Goal: Check status

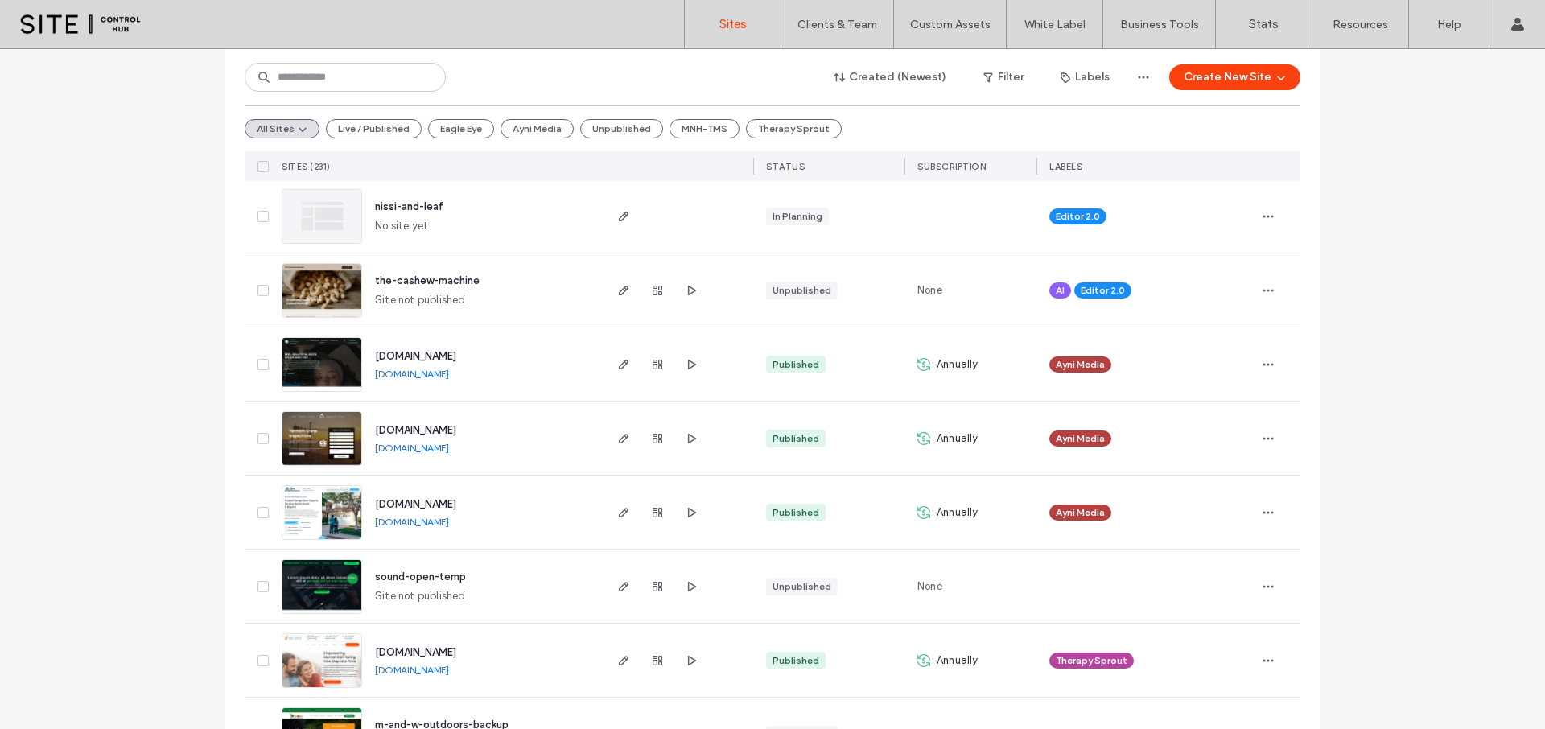
scroll to position [497, 0]
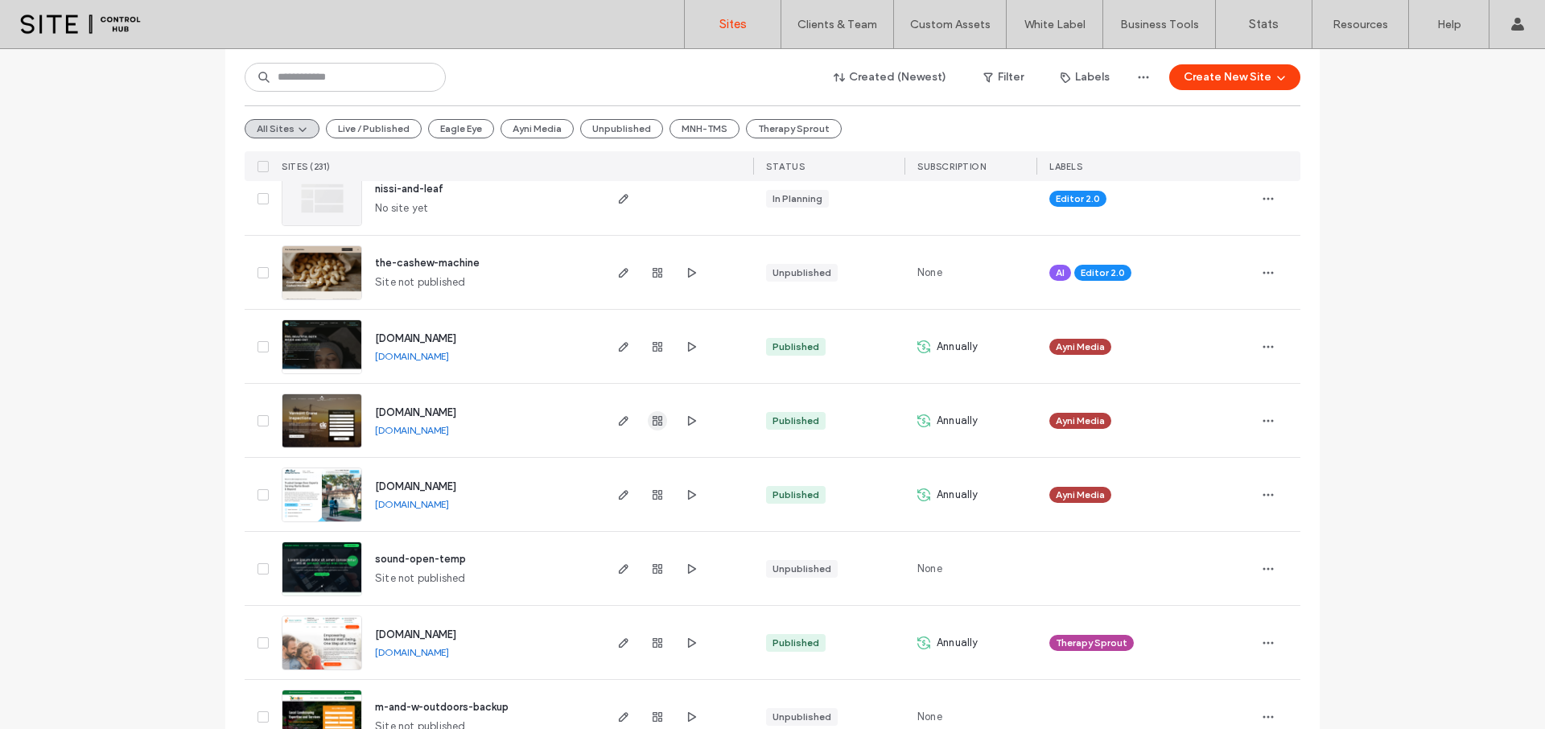
click at [651, 423] on icon "button" at bounding box center [657, 420] width 13 height 13
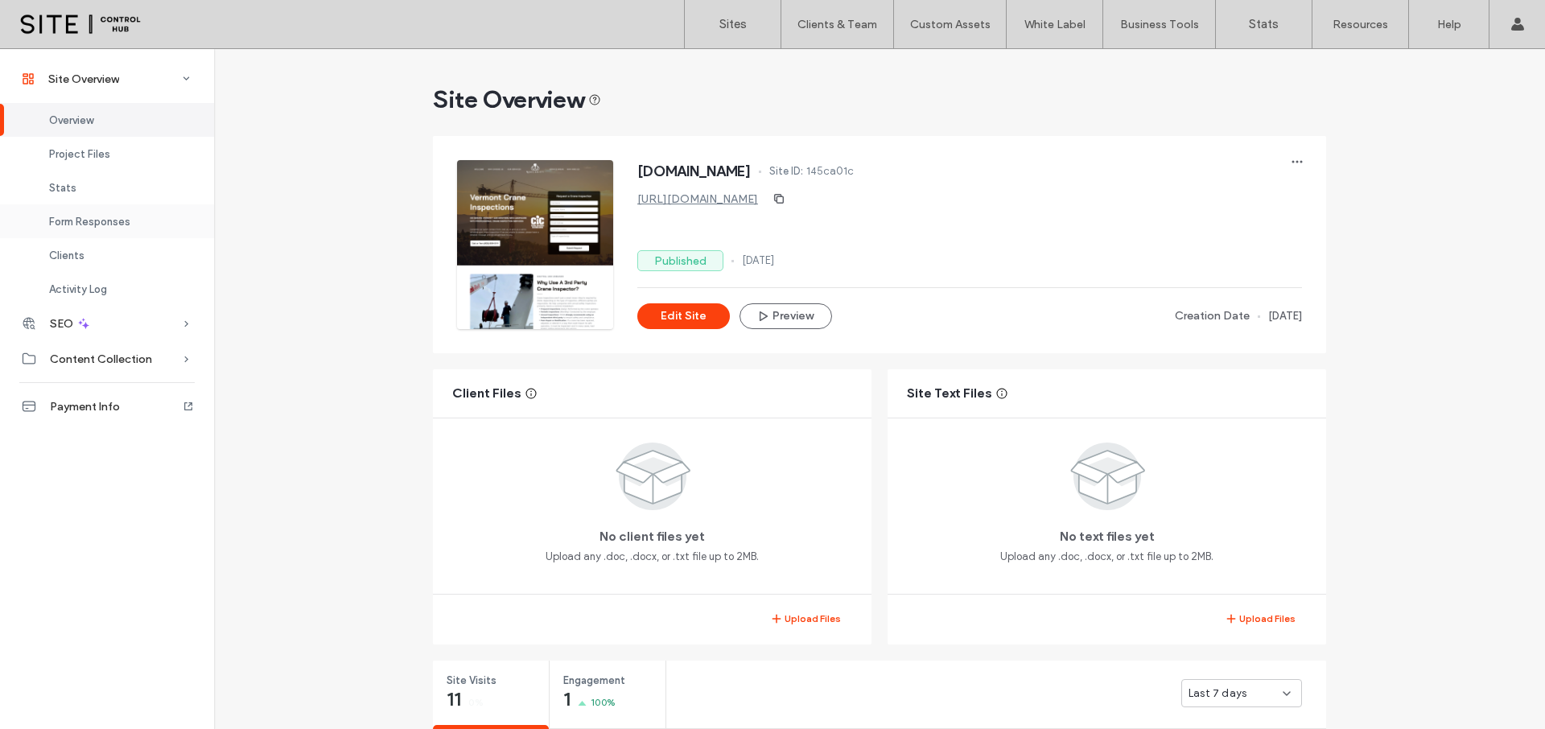
click at [92, 225] on span "Form Responses" at bounding box center [89, 222] width 81 height 12
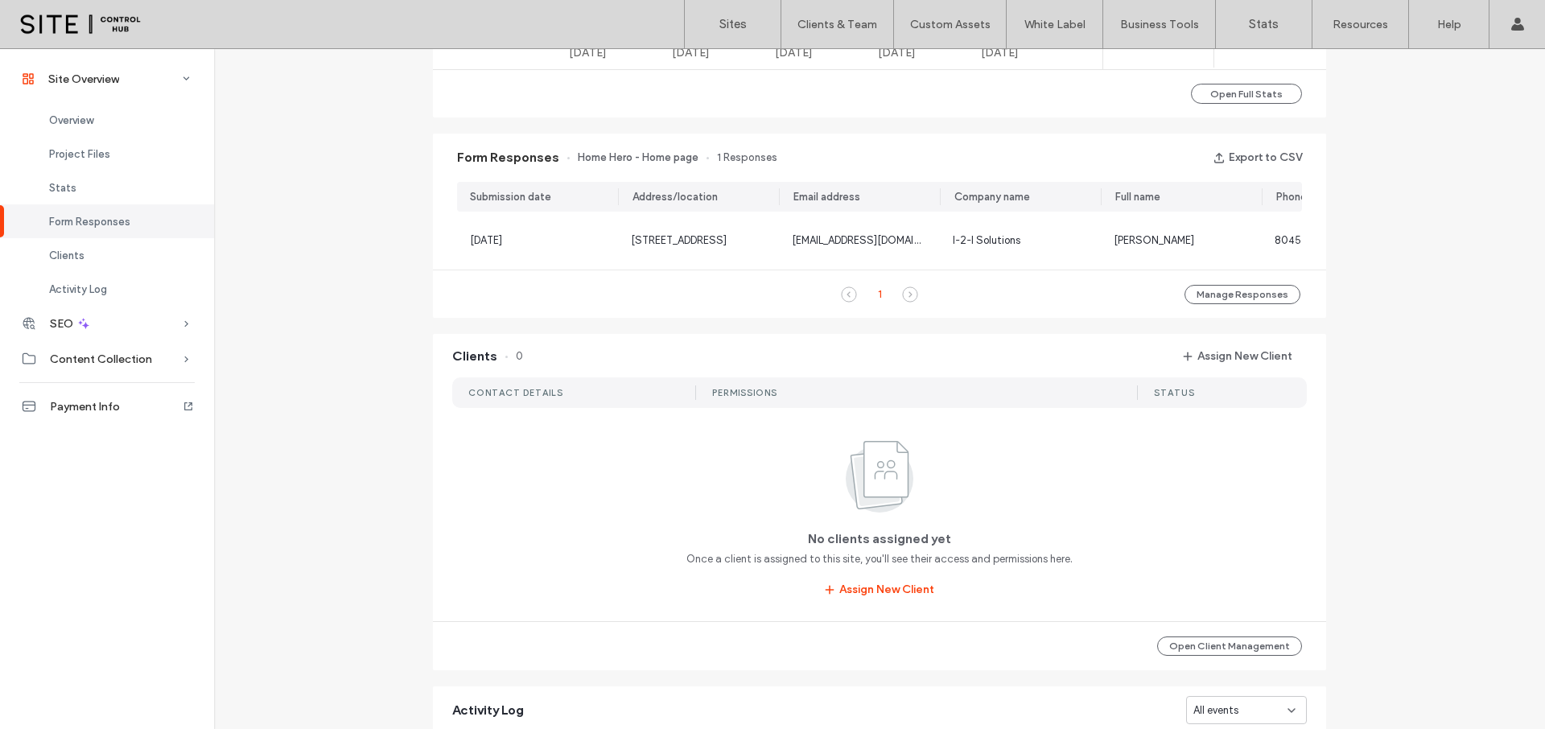
scroll to position [1035, 0]
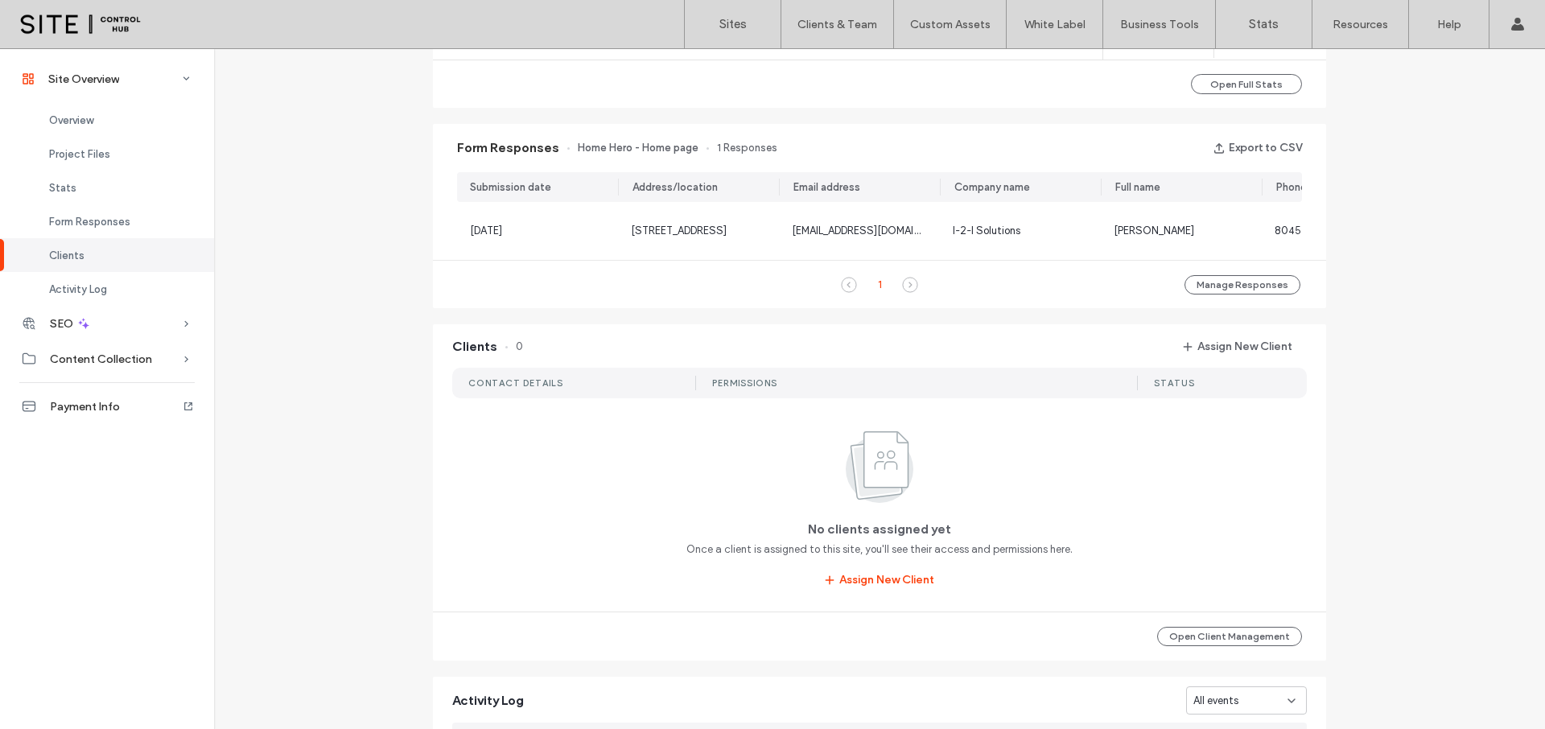
scroll to position [0, 101]
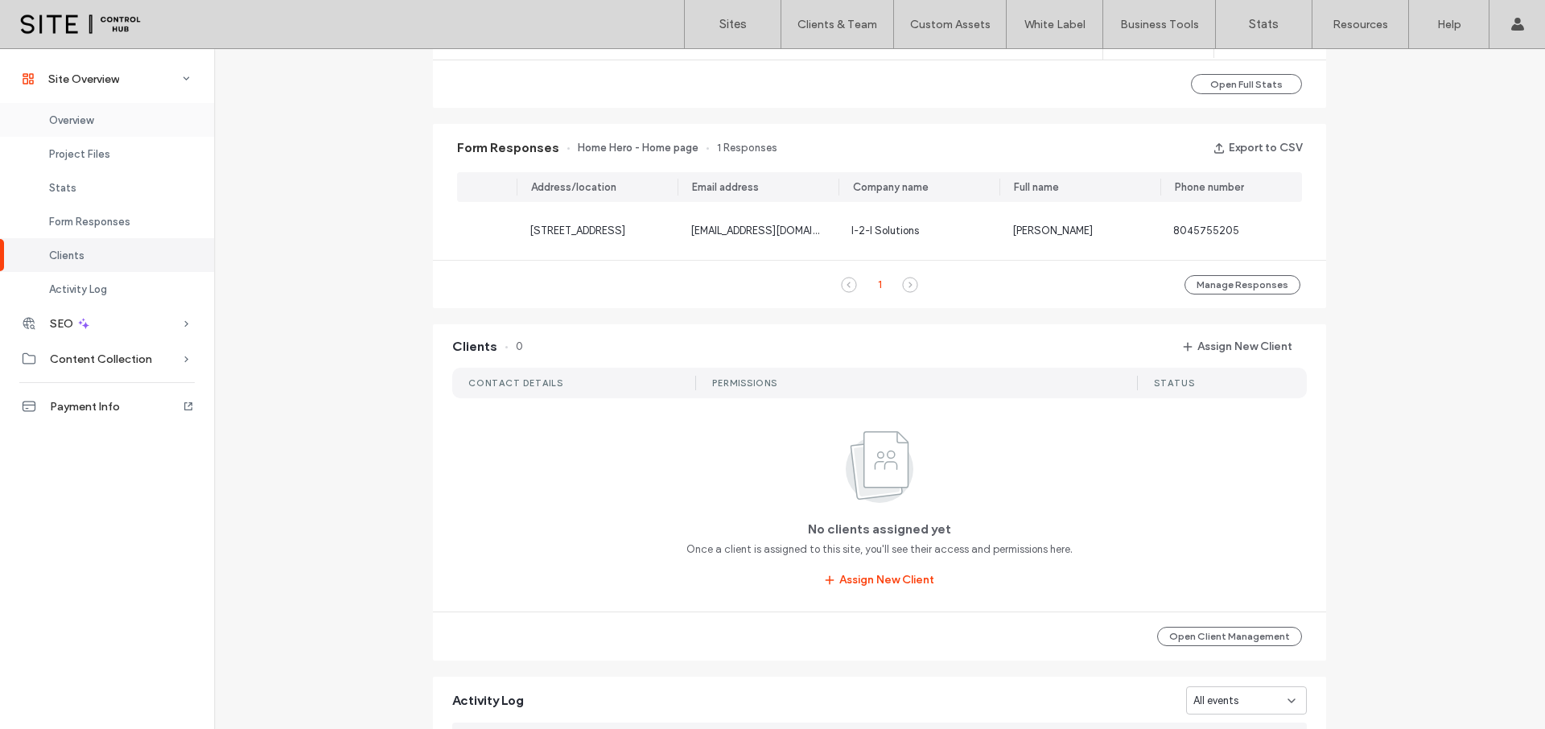
click at [110, 126] on div "Overview" at bounding box center [107, 120] width 214 height 34
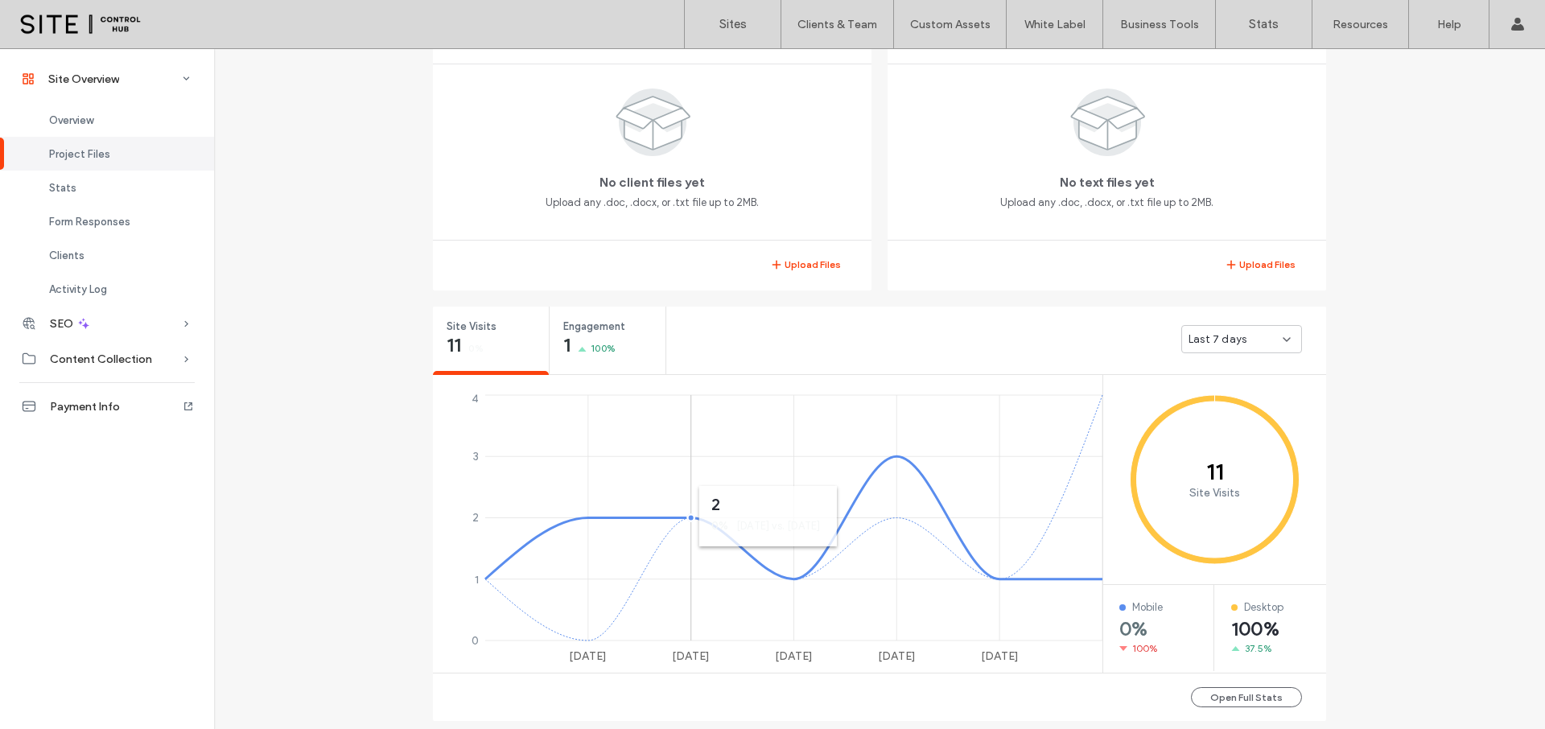
scroll to position [382, 0]
